Goal: Find specific page/section: Find specific page/section

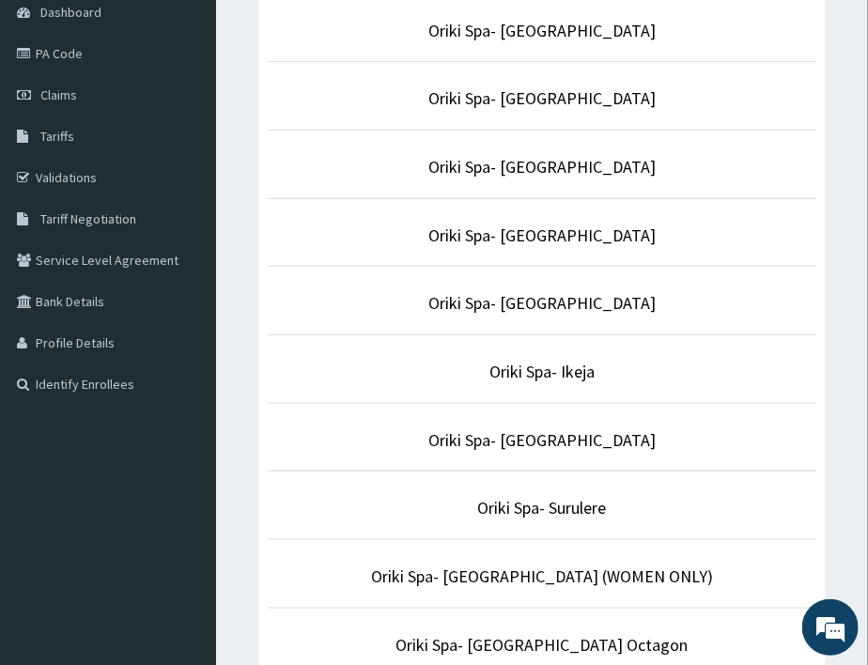
scroll to position [199, 0]
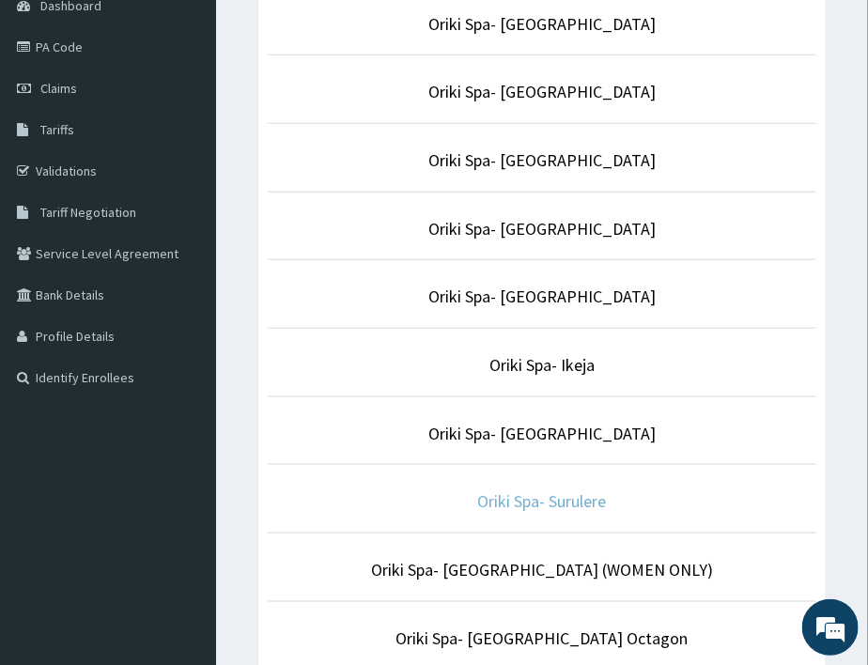
click at [517, 504] on link "Oriki Spa- Surulere" at bounding box center [542, 501] width 129 height 22
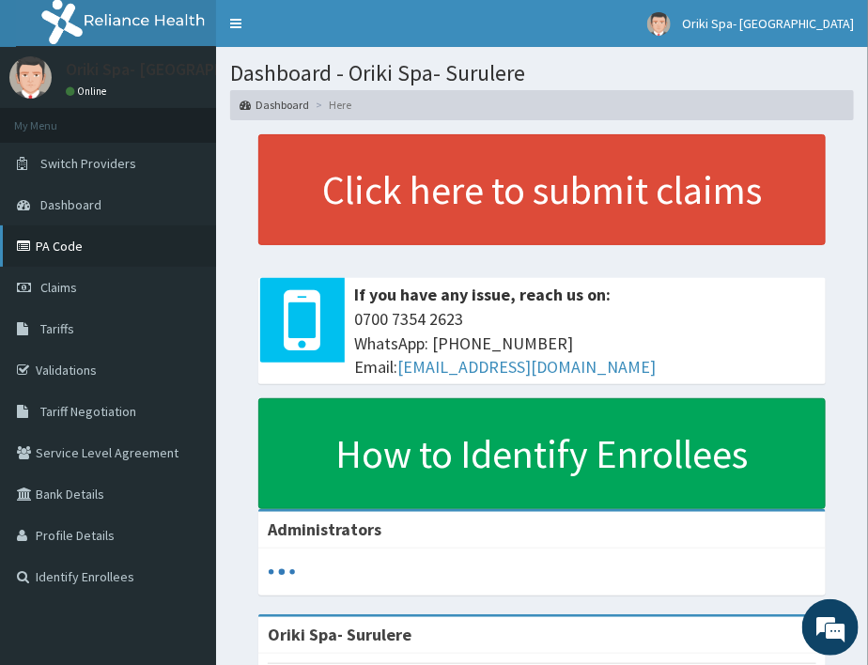
click at [41, 240] on link "PA Code" at bounding box center [108, 245] width 216 height 41
